Goal: Task Accomplishment & Management: Manage account settings

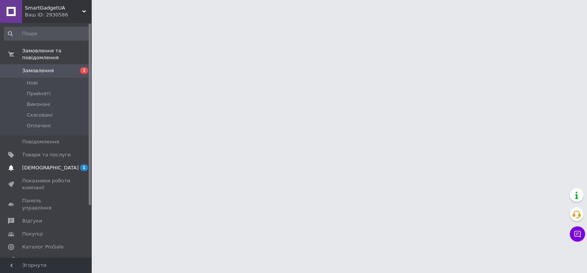
drag, startPoint x: 40, startPoint y: 162, endPoint x: 67, endPoint y: 157, distance: 26.8
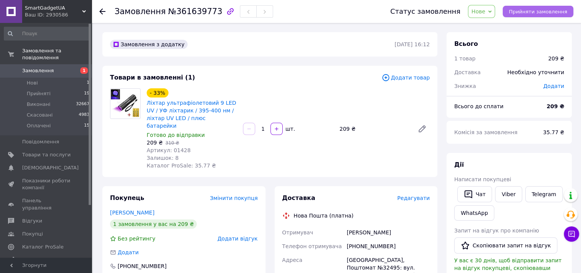
click at [555, 10] on span "Прийняти замовлення" at bounding box center [538, 12] width 58 height 6
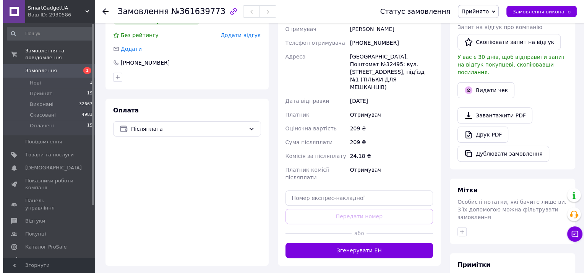
scroll to position [89, 0]
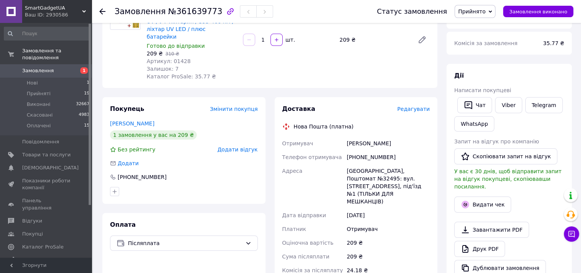
click at [423, 106] on span "Редагувати" at bounding box center [413, 109] width 32 height 6
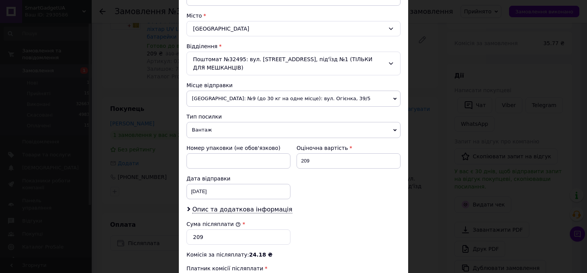
scroll to position [267, 0]
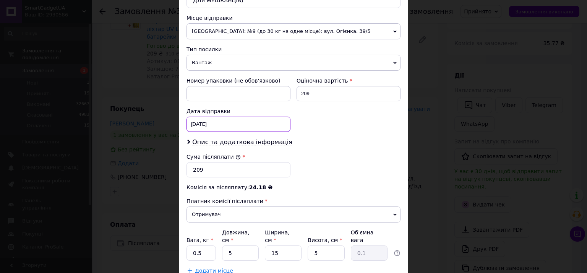
click at [220, 121] on div "12.09.2025 < 2025 > < Сентябрь > Пн Вт Ср Чт Пт Сб Вс 1 2 3 4 5 6 7 8 9 10 11 1…" at bounding box center [238, 124] width 104 height 15
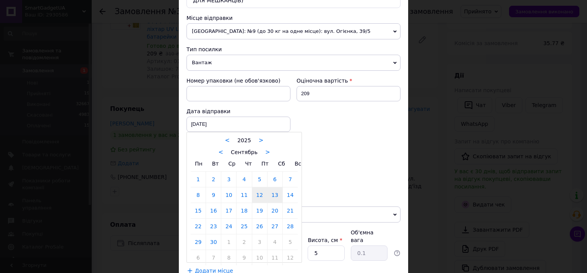
click at [277, 191] on link "13" at bounding box center [274, 194] width 15 height 15
type input "13.09.2025"
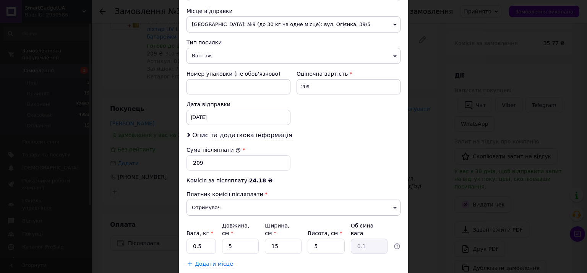
scroll to position [316, 0]
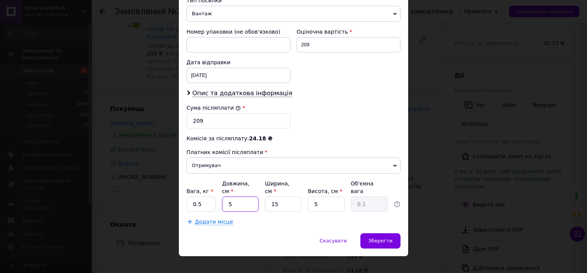
drag, startPoint x: 228, startPoint y: 194, endPoint x: 240, endPoint y: 193, distance: 12.0
click at [235, 196] on input "5" at bounding box center [240, 203] width 37 height 15
type input "10"
type input "0.19"
type input "10"
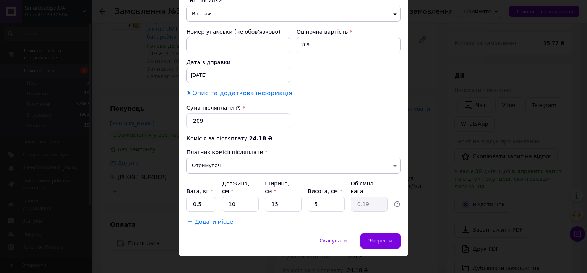
click at [224, 91] on span "Опис та додаткова інформація" at bounding box center [242, 93] width 100 height 8
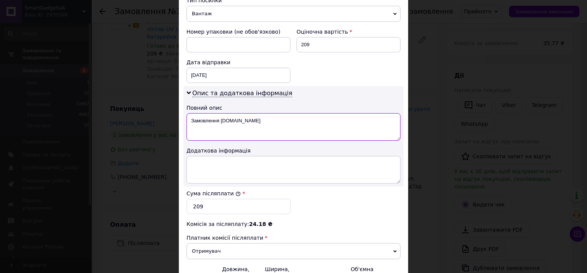
drag, startPoint x: 246, startPoint y: 120, endPoint x: 188, endPoint y: 119, distance: 57.7
click at [188, 119] on textarea "Замовлення Prom.ua" at bounding box center [293, 127] width 214 height 28
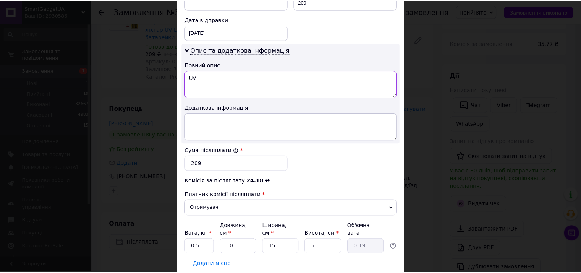
scroll to position [402, 0]
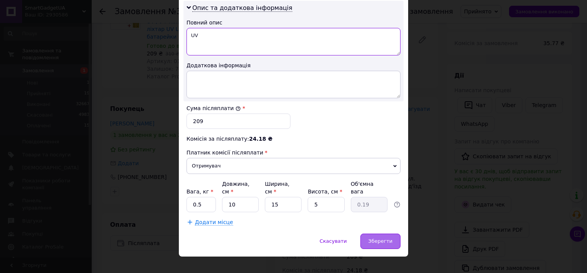
type textarea "UV"
click at [394, 233] on div "Зберегти" at bounding box center [380, 240] width 40 height 15
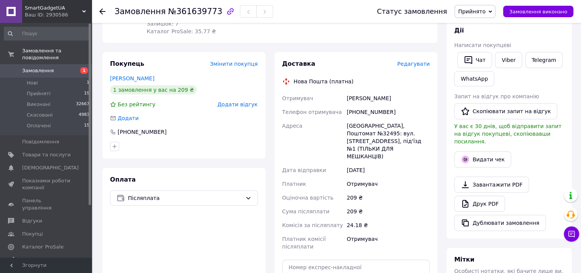
scroll to position [178, 0]
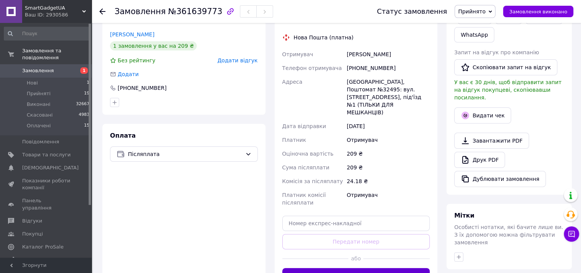
click at [368, 268] on button "Згенерувати ЕН" at bounding box center [356, 275] width 148 height 15
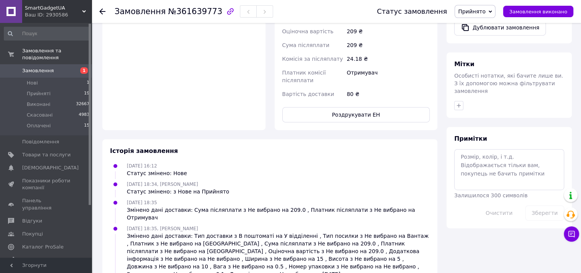
scroll to position [332, 0]
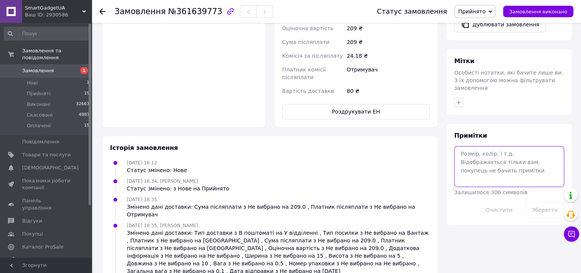
click at [489, 156] on textarea at bounding box center [509, 166] width 110 height 40
paste textarea "Добрий день! Інтернет-магазин "SmartGadgetUa" Ваша ттн: Відправка замовлення .0…"
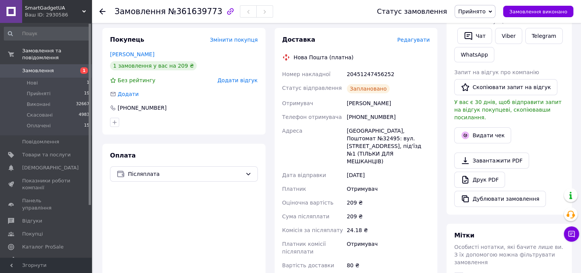
scroll to position [154, 0]
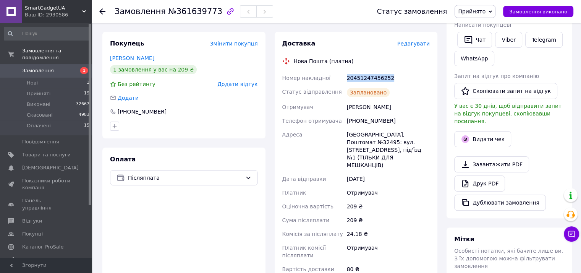
drag, startPoint x: 347, startPoint y: 71, endPoint x: 386, endPoint y: 69, distance: 39.4
click at [386, 71] on div "20451247456252" at bounding box center [388, 78] width 86 height 14
copy div "20451247456252"
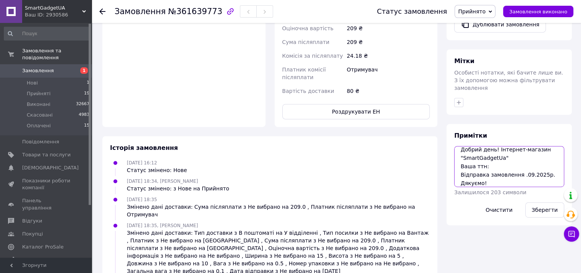
click at [492, 151] on textarea "Добрий день! Інтернет-магазин "SmartGadgetUa" Ваша ттн: Відправка замовлення .0…" at bounding box center [509, 166] width 110 height 40
paste textarea "20451247456252"
click at [517, 158] on textarea "Добрий день! Інтернет-магазин "SmartGadgetUa" Ваша ттн: 20451247456252 Відправк…" at bounding box center [509, 166] width 110 height 40
type textarea "Добрий день! Інтернет-магазин "SmartGadgetUa" Ваша ттн: 20451247456252 Відправк…"
click at [555, 202] on button "Зберегти" at bounding box center [544, 209] width 39 height 15
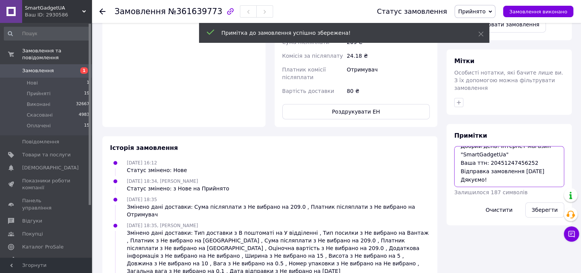
scroll to position [0, 0]
drag, startPoint x: 486, startPoint y: 164, endPoint x: 453, endPoint y: 129, distance: 47.6
click at [453, 129] on div "Примітки Добрий день! Інтернет-магазин "SmartGadgetUa" Ваша ттн: 20451247456252…" at bounding box center [509, 174] width 125 height 101
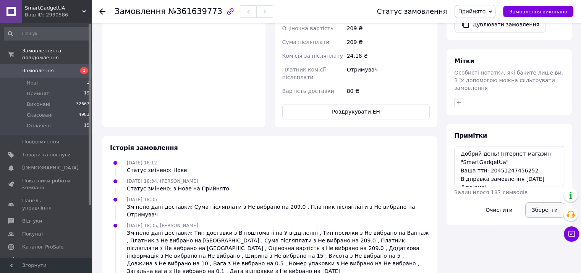
click at [547, 202] on button "Зберегти" at bounding box center [544, 209] width 39 height 15
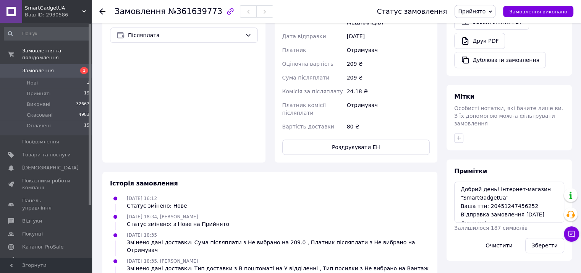
scroll to position [332, 0]
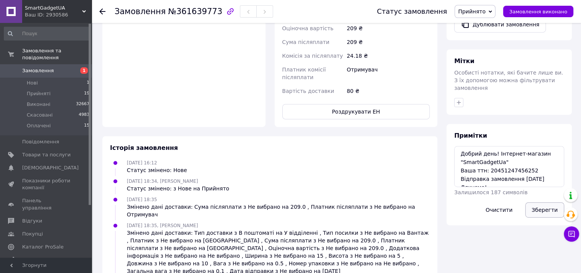
click at [539, 202] on button "Зберегти" at bounding box center [544, 209] width 39 height 15
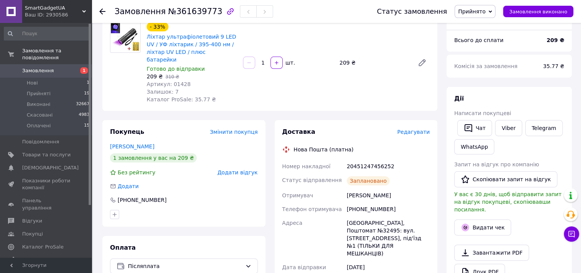
scroll to position [65, 0]
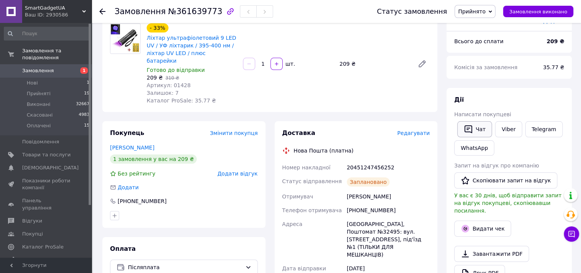
click at [477, 132] on button "Чат" at bounding box center [474, 129] width 35 height 16
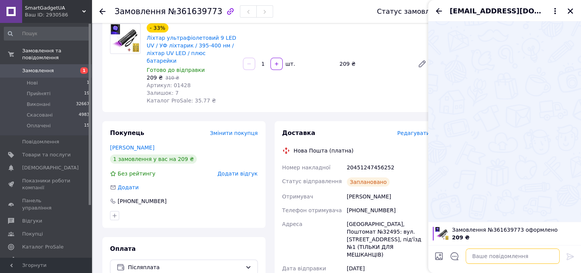
click at [483, 257] on textarea at bounding box center [513, 255] width 94 height 15
paste textarea "Добрий день! Інтернет-магазин "SmartGadgetUa" Ваша ттн: 20451247456252 Відправк…"
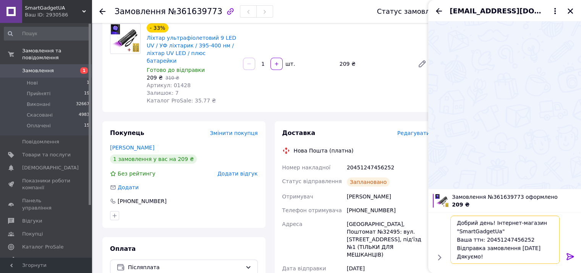
type textarea "Добрий день! Інтернет-магазин "SmartGadgetUa" Ваша ттн: 20451247456252 Відправк…"
click at [572, 258] on icon at bounding box center [570, 256] width 9 height 9
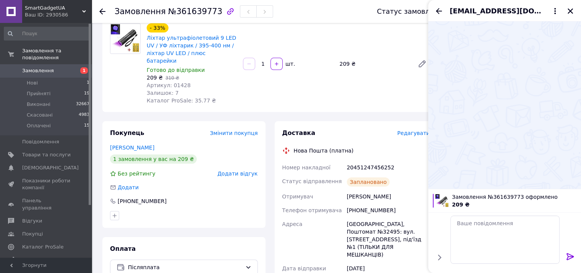
scroll to position [0, 0]
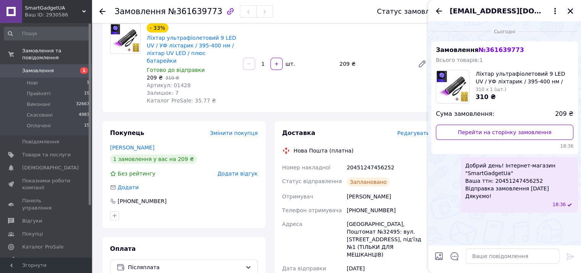
click at [573, 9] on icon "Закрити" at bounding box center [570, 11] width 7 height 7
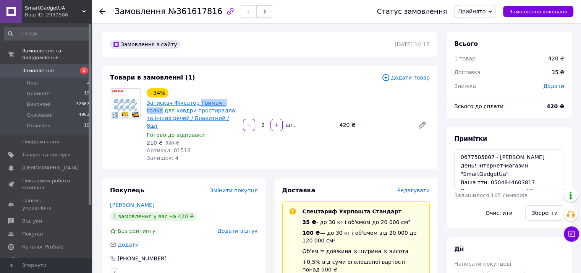
drag, startPoint x: 243, startPoint y: 102, endPoint x: 193, endPoint y: 101, distance: 50.1
click at [193, 101] on div "- 34% Затискач Фіксатор Тримач - голка для ковдри простирадла та інших речей / …" at bounding box center [288, 125] width 289 height 76
copy link "Тримач - голка"
